Goal: Book appointment/travel/reservation

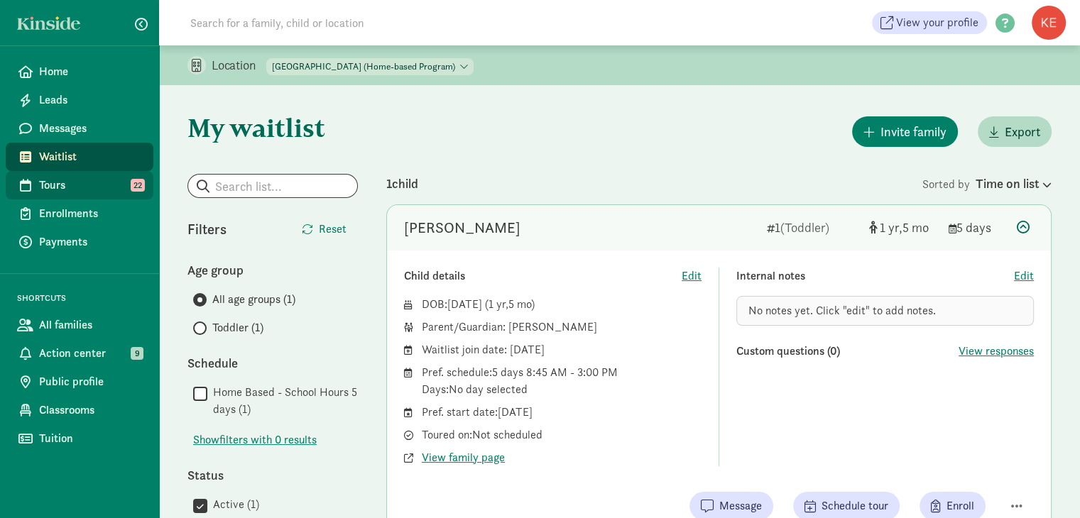
click at [63, 187] on span "Tours" at bounding box center [90, 185] width 103 height 17
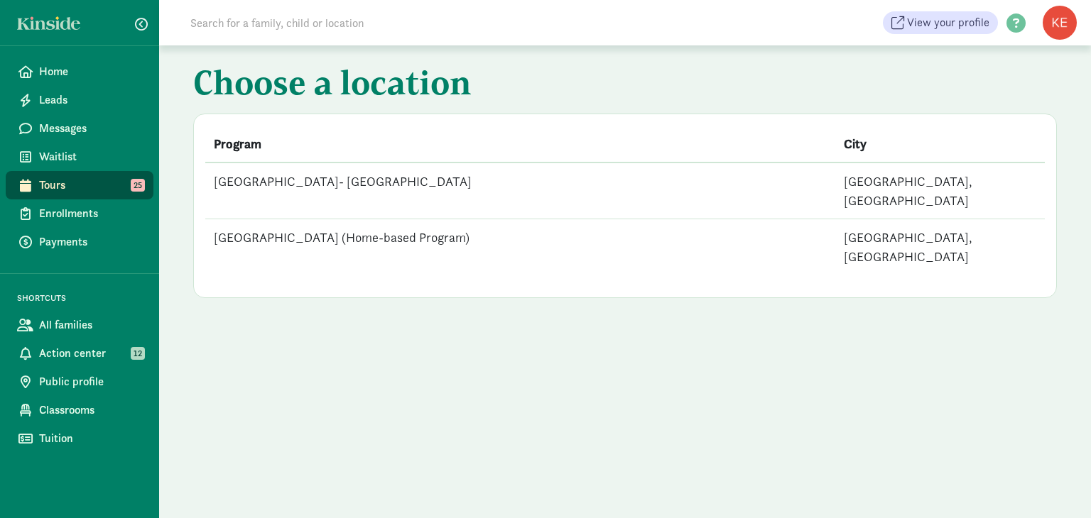
click at [517, 182] on td "[GEOGRAPHIC_DATA]- [GEOGRAPHIC_DATA]" at bounding box center [520, 191] width 630 height 57
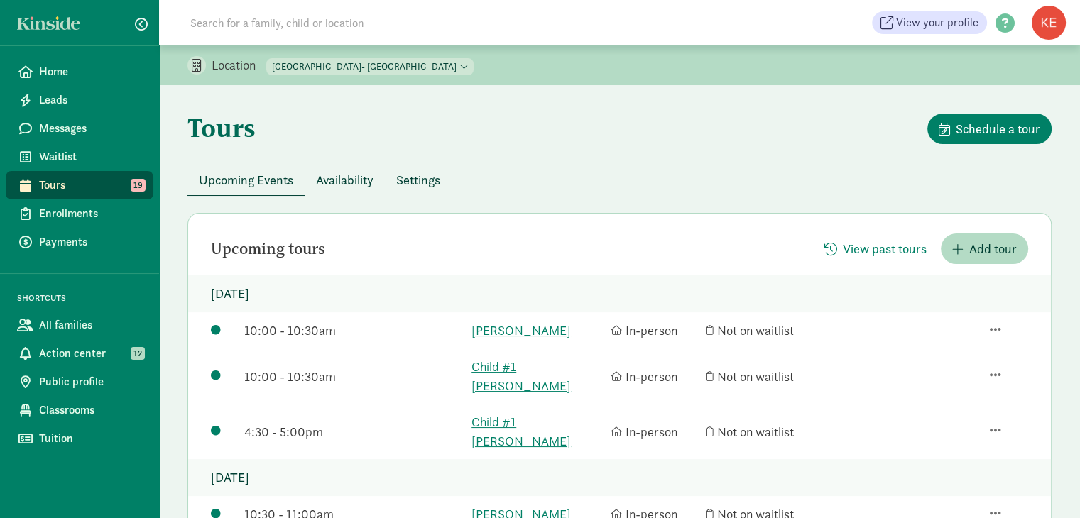
click at [347, 181] on span "Availability" at bounding box center [345, 179] width 58 height 19
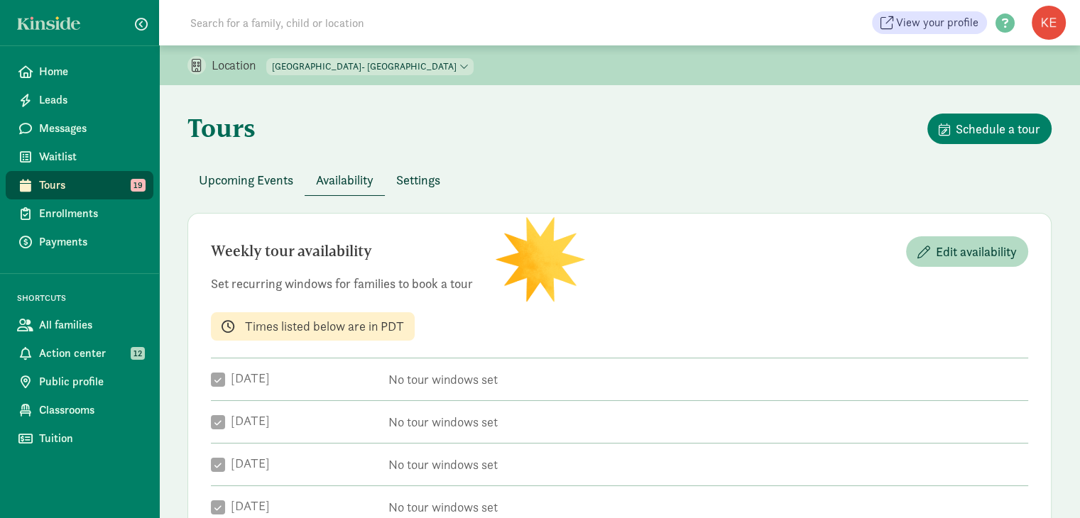
checkbox input "true"
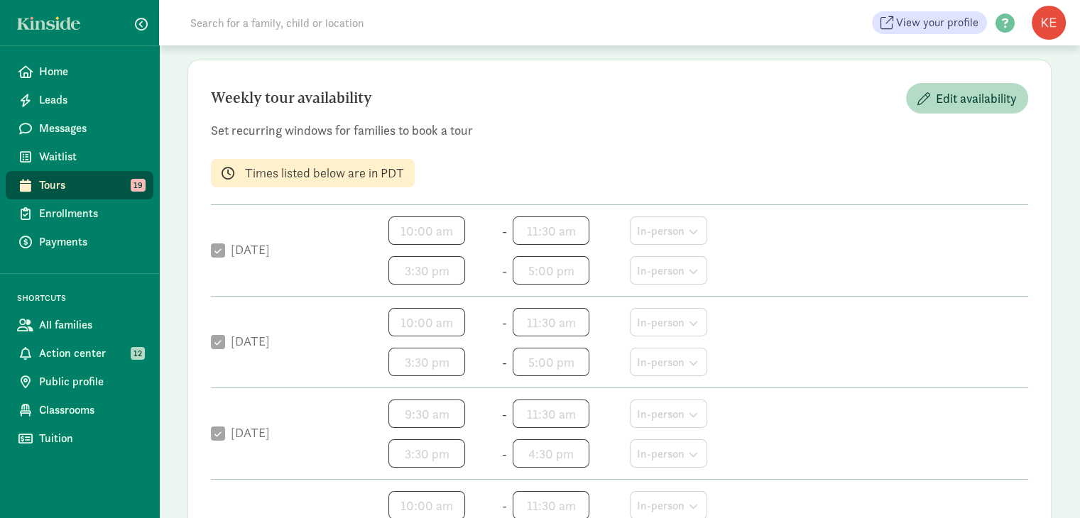
scroll to position [126, 0]
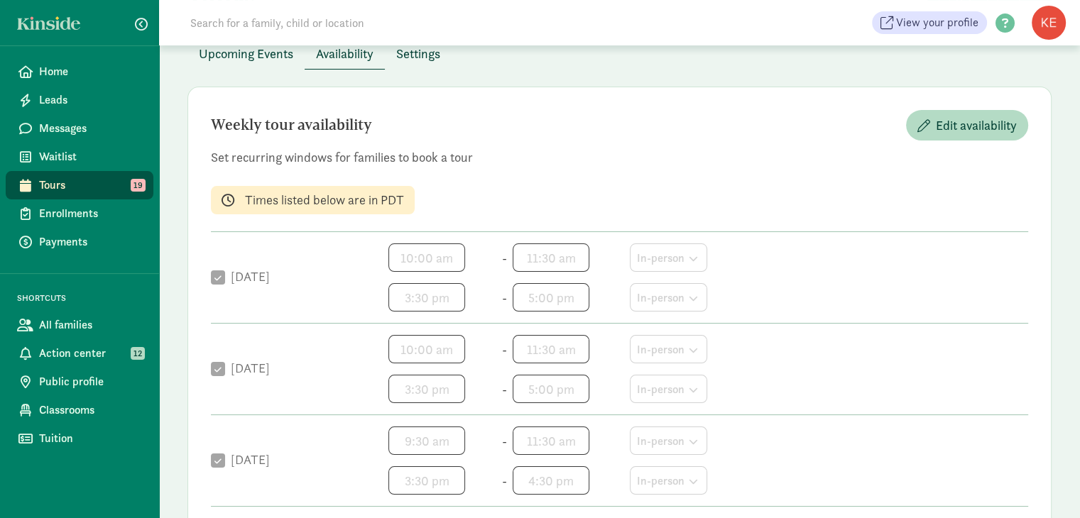
click at [419, 49] on span "Settings" at bounding box center [418, 53] width 44 height 19
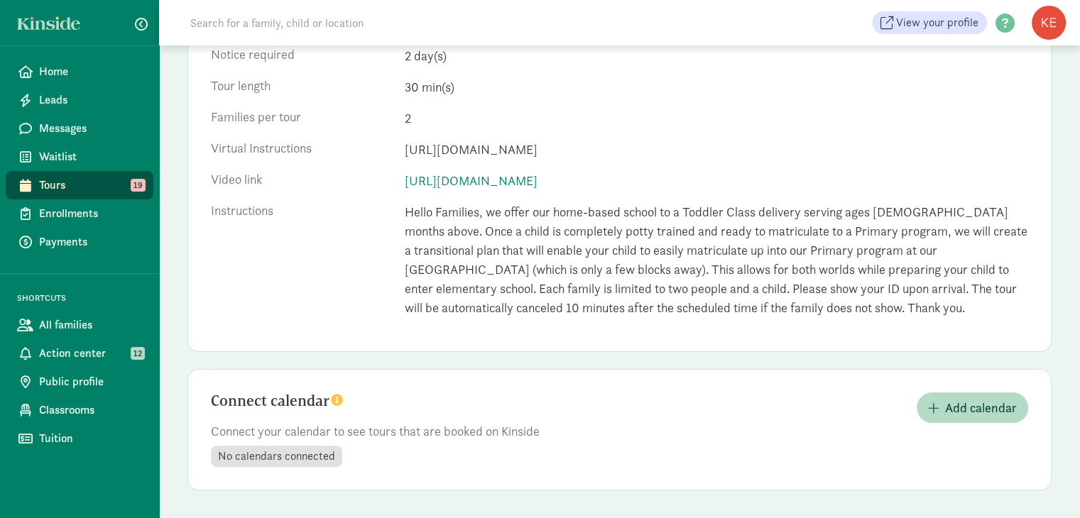
scroll to position [0, 0]
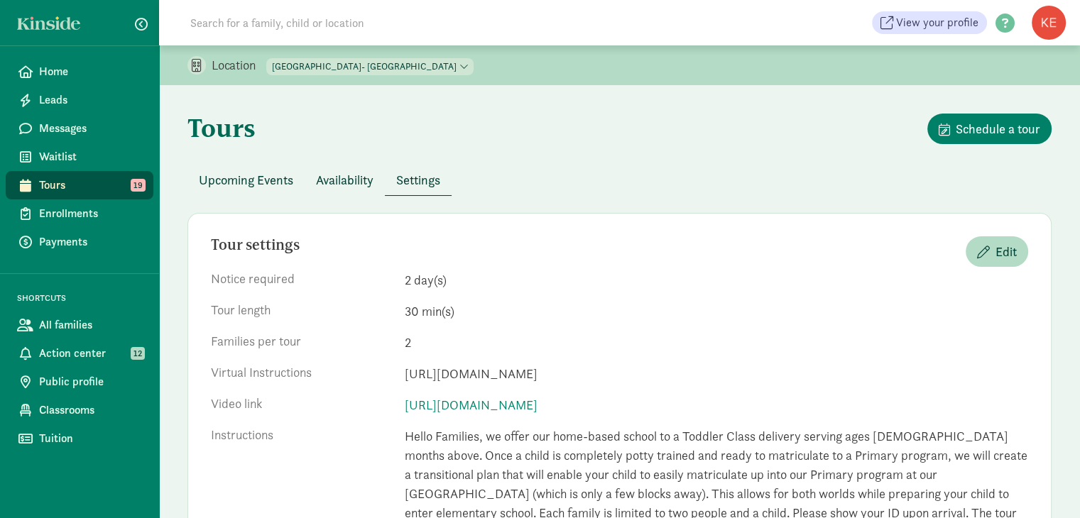
click at [337, 175] on span "Availability" at bounding box center [345, 179] width 58 height 19
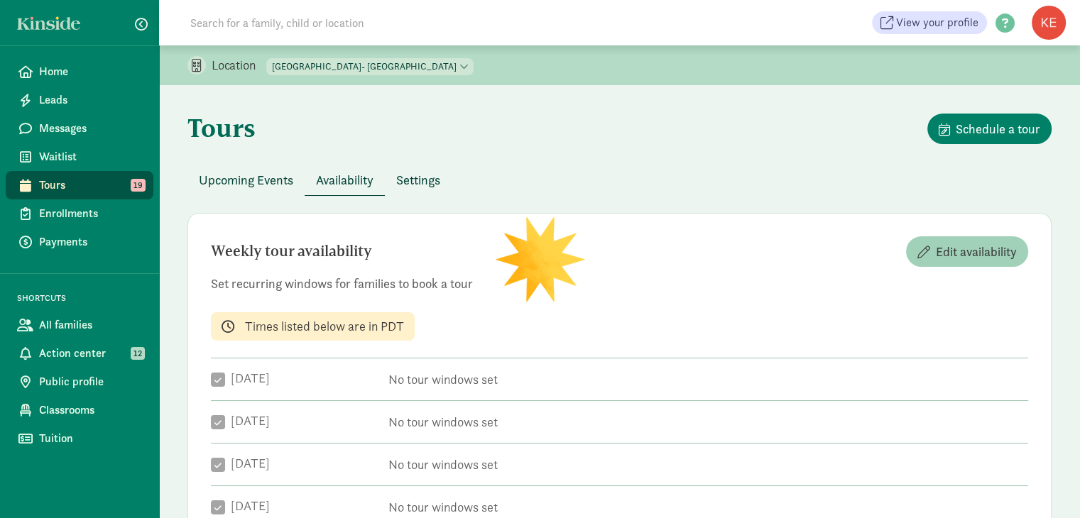
checkbox input "true"
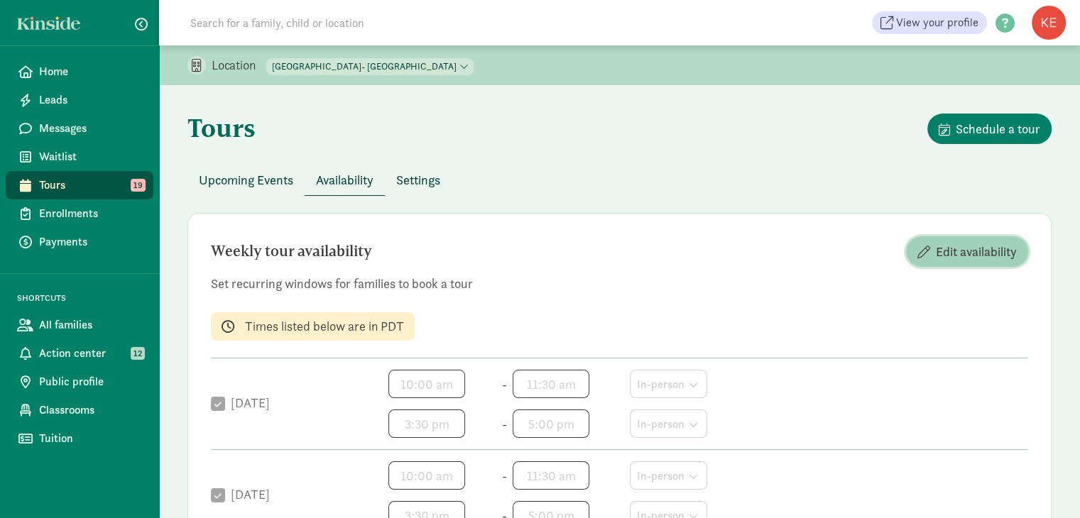
click at [985, 252] on span "Edit availability" at bounding box center [976, 251] width 81 height 19
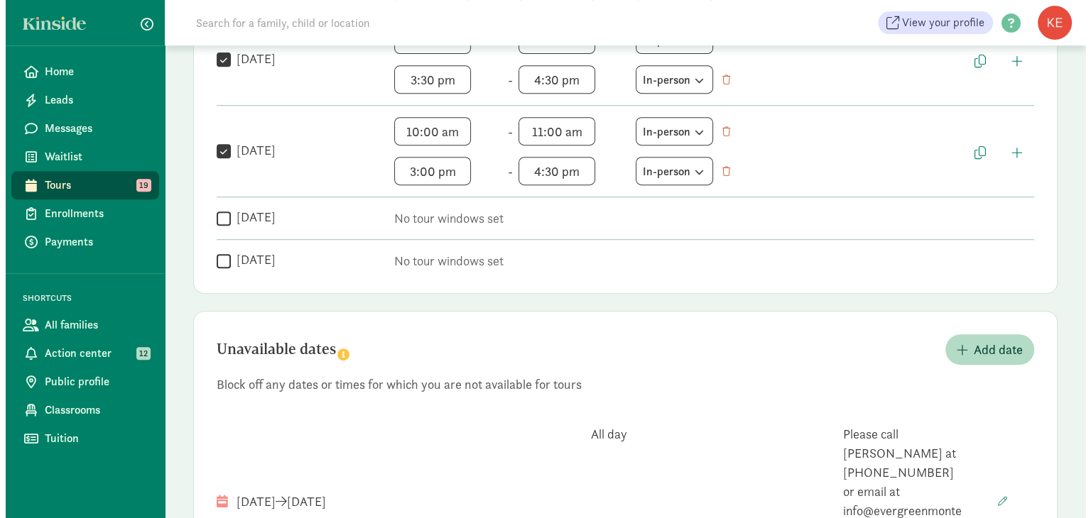
scroll to position [716, 0]
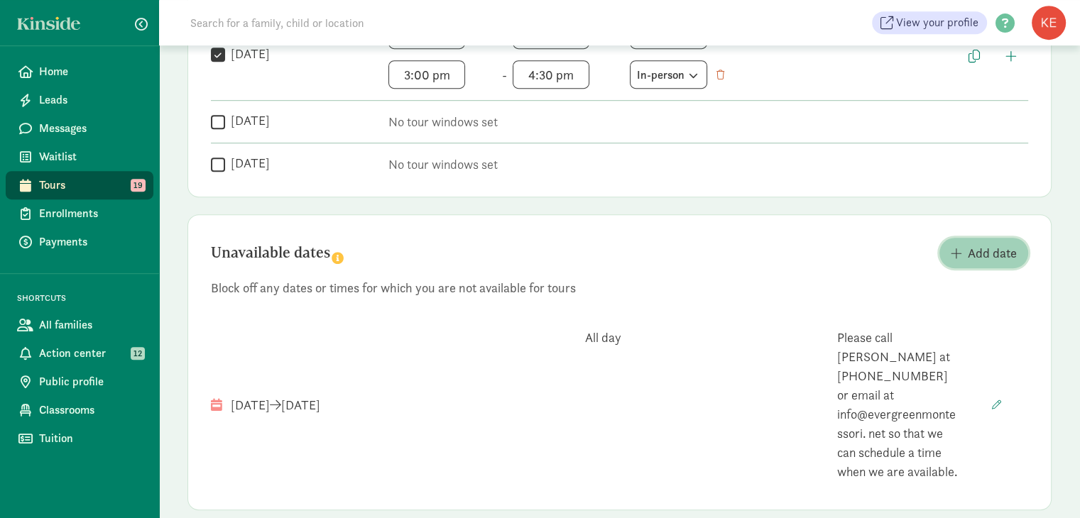
click at [974, 246] on span "Add date" at bounding box center [992, 253] width 49 height 19
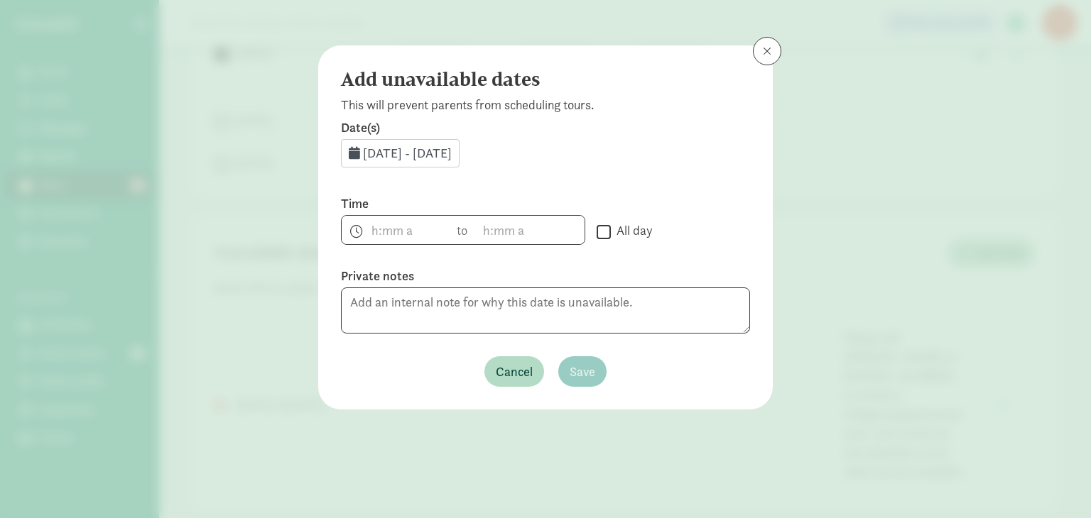
click at [395, 151] on span "Aug 17, 2025 - Aug 31, 2025" at bounding box center [407, 153] width 89 height 16
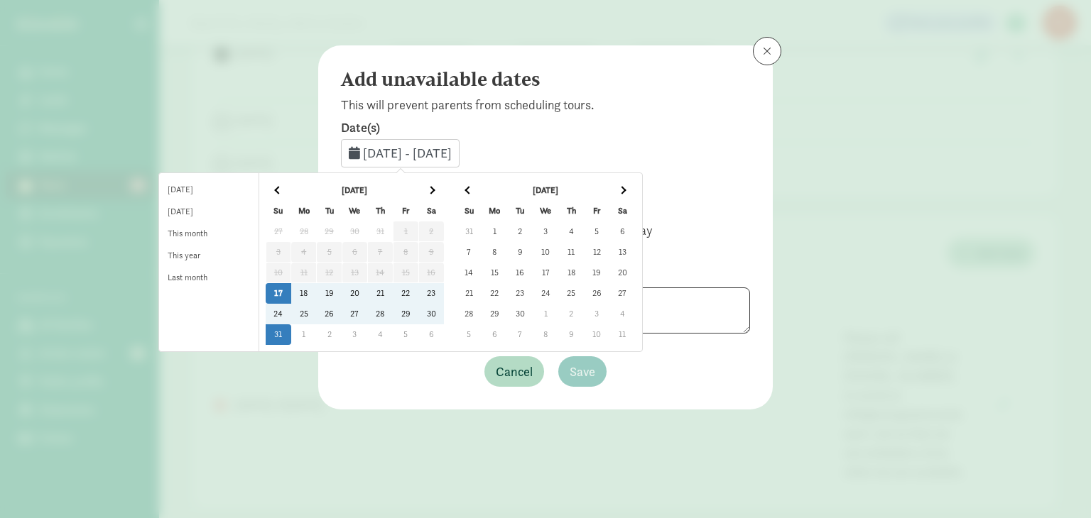
click at [317, 295] on td "18" at bounding box center [304, 293] width 26 height 21
click at [317, 341] on td "1" at bounding box center [304, 335] width 26 height 21
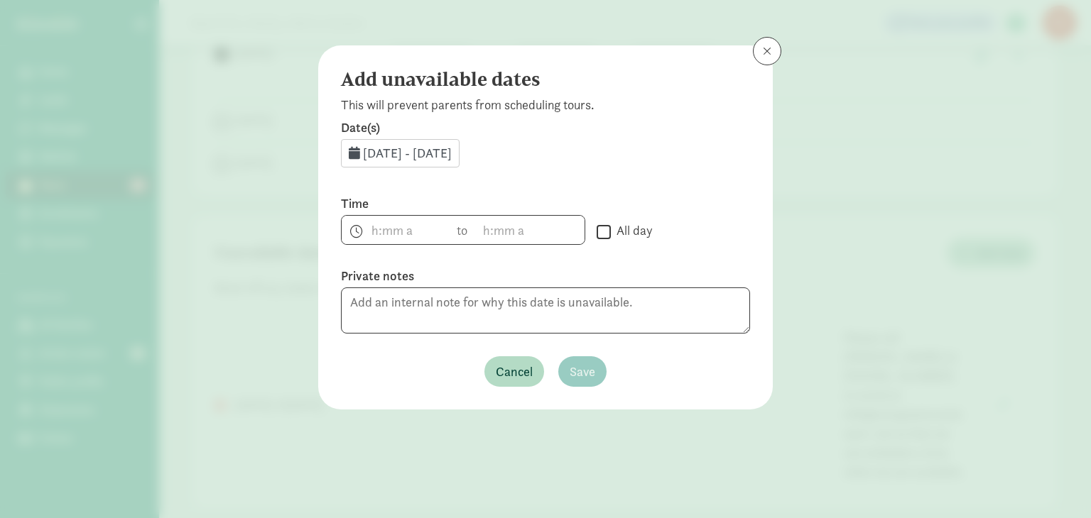
click at [452, 154] on span "Aug 18, 2025 - Sep 1, 2025" at bounding box center [407, 153] width 89 height 16
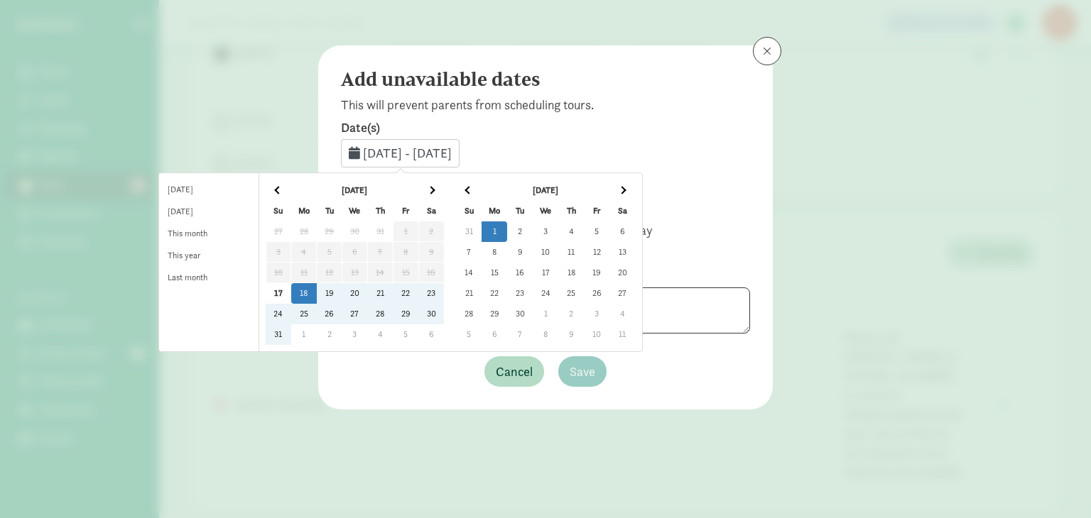
click at [342, 327] on td "2" at bounding box center [330, 335] width 26 height 21
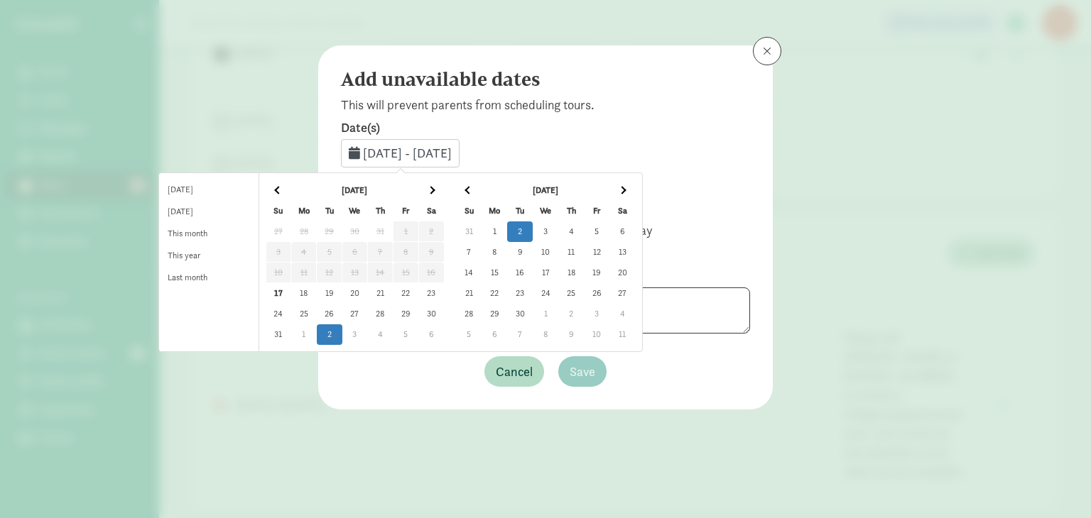
click at [342, 333] on td "2" at bounding box center [330, 335] width 26 height 21
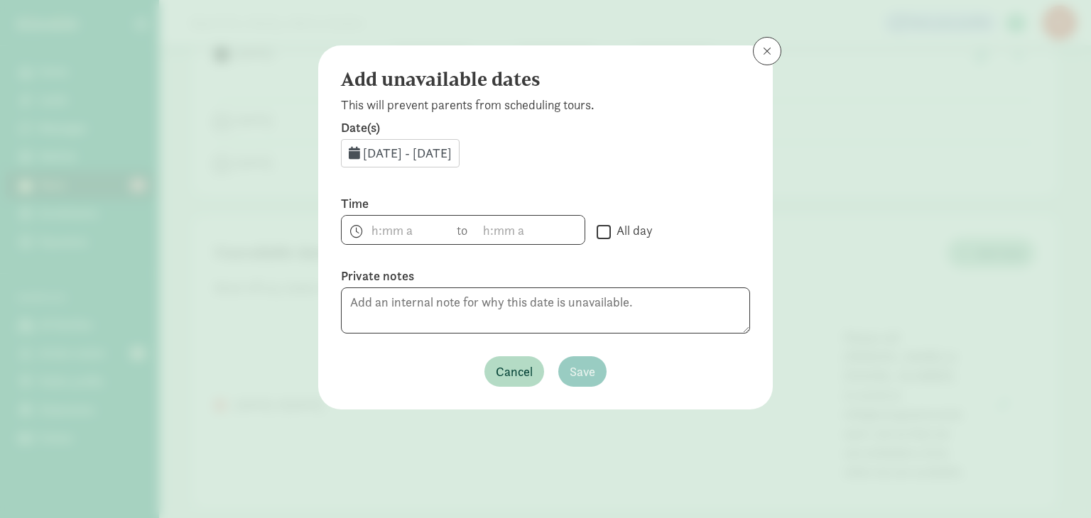
click at [582, 120] on label "Date(s)" at bounding box center [545, 127] width 409 height 17
click at [604, 234] on input "All day" at bounding box center [604, 231] width 14 height 19
checkbox input "true"
click at [430, 153] on span "Sep 2, 2025 - Sep 2, 2025" at bounding box center [407, 153] width 89 height 16
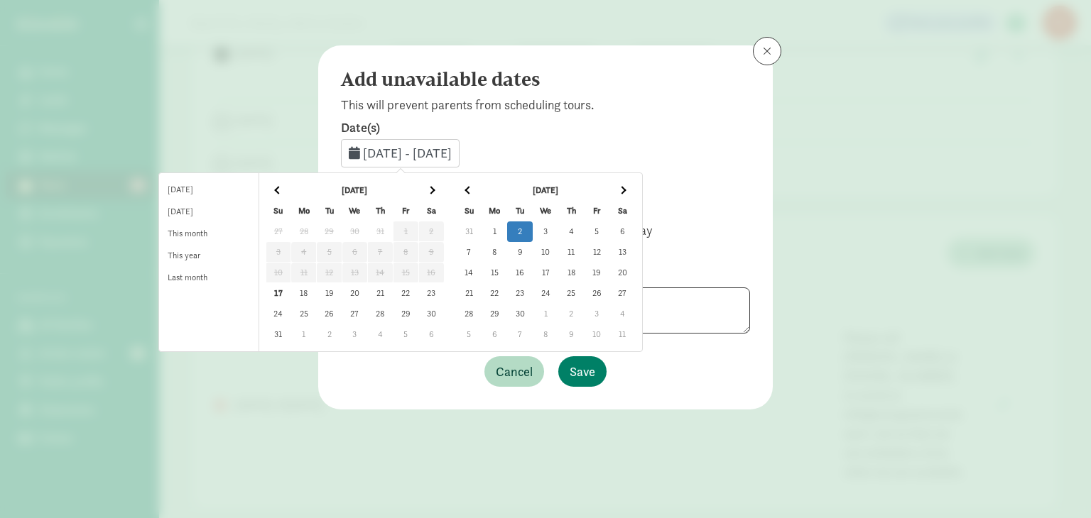
click at [317, 293] on td "18" at bounding box center [304, 293] width 26 height 21
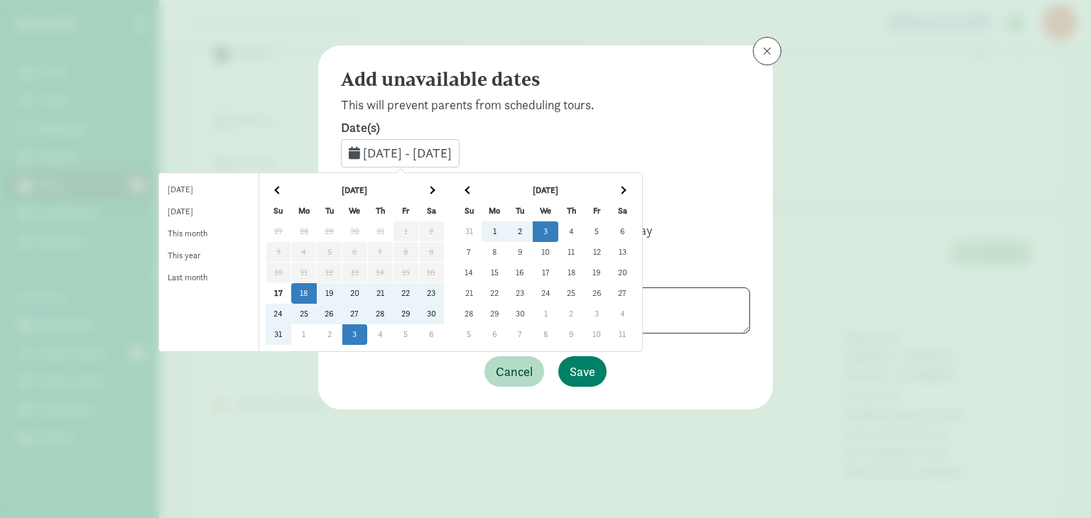
click at [368, 333] on td "3" at bounding box center [355, 335] width 26 height 21
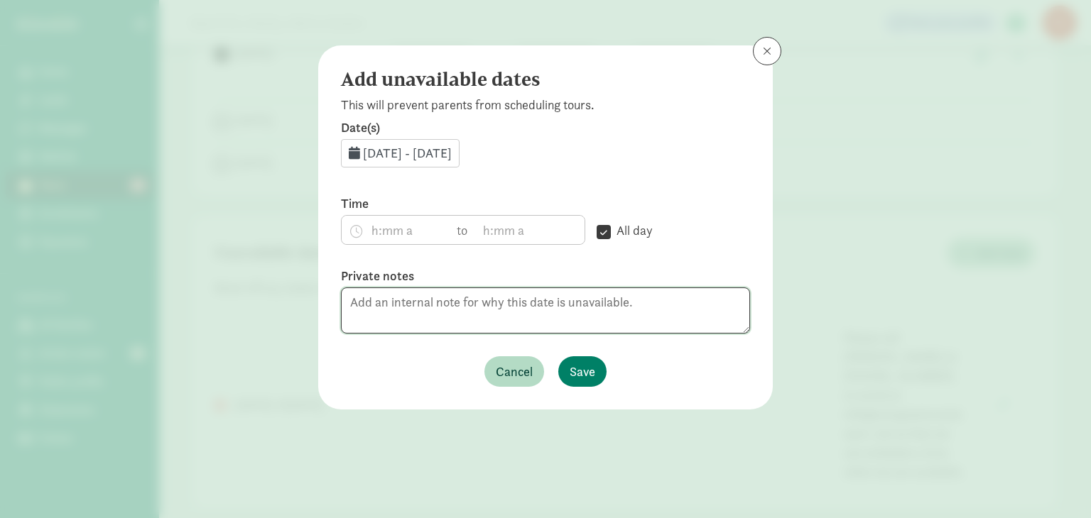
click at [638, 303] on textarea at bounding box center [545, 311] width 409 height 46
type textarea "Please reach out to Kevin and Cleo directly"
